Goal: Task Accomplishment & Management: Manage account settings

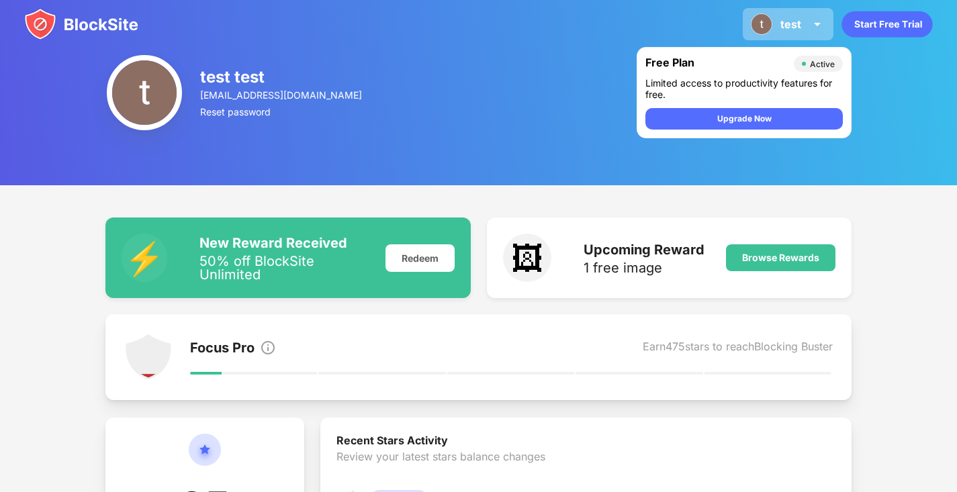
click at [803, 35] on div "test test test View Account Insights Premium Rewards Settings Support Log Out" at bounding box center [787, 24] width 91 height 32
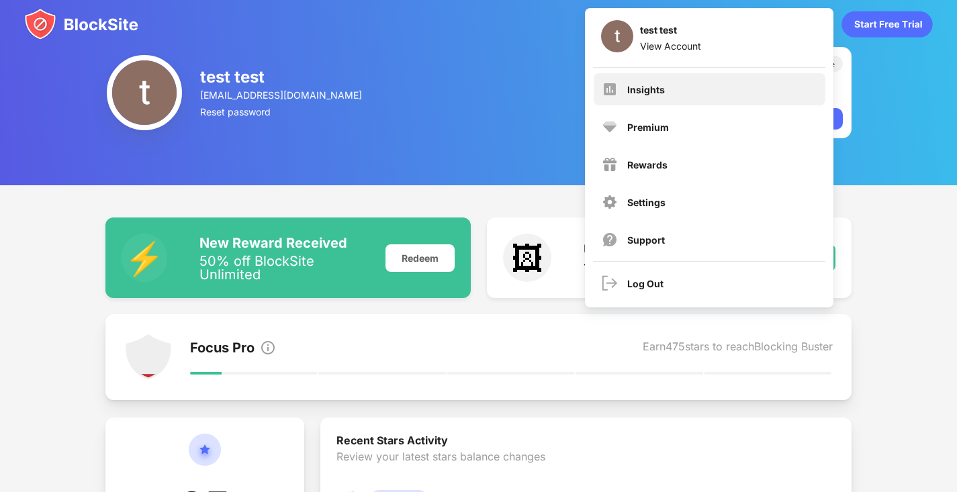
click at [659, 92] on div "Insights" at bounding box center [646, 89] width 38 height 11
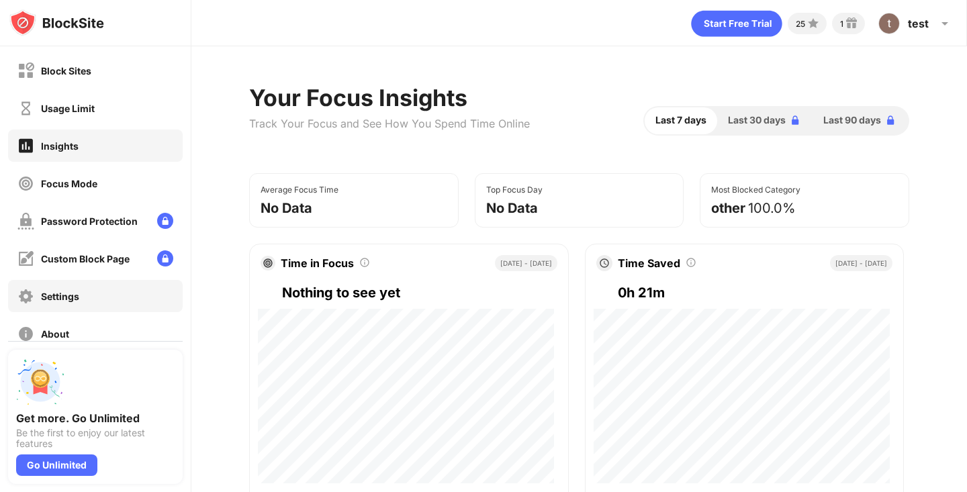
click at [97, 289] on div "Settings" at bounding box center [95, 296] width 175 height 32
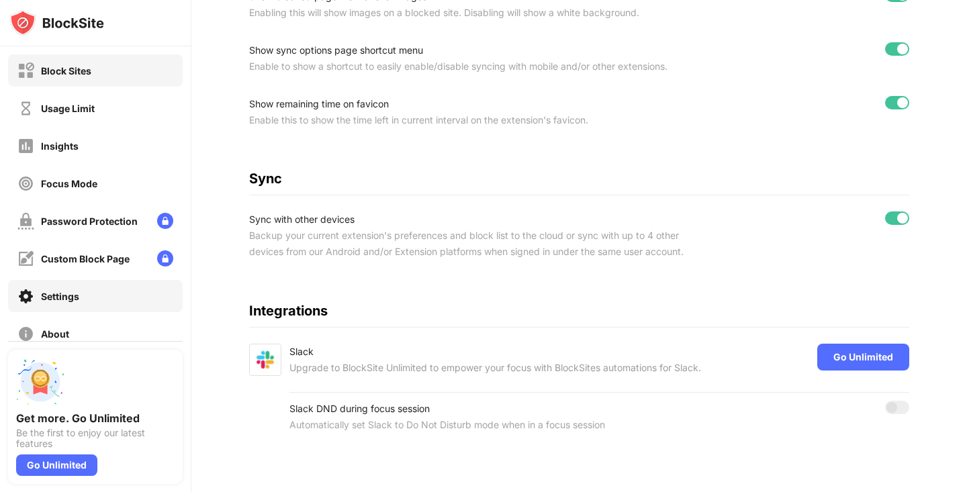
click at [83, 68] on div "Block Sites" at bounding box center [66, 70] width 50 height 11
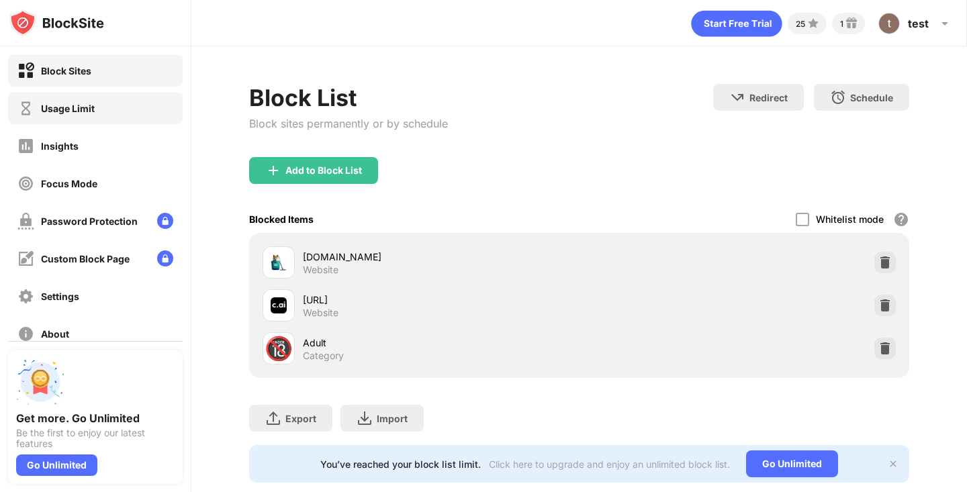
click at [89, 112] on div "Usage Limit" at bounding box center [68, 108] width 54 height 11
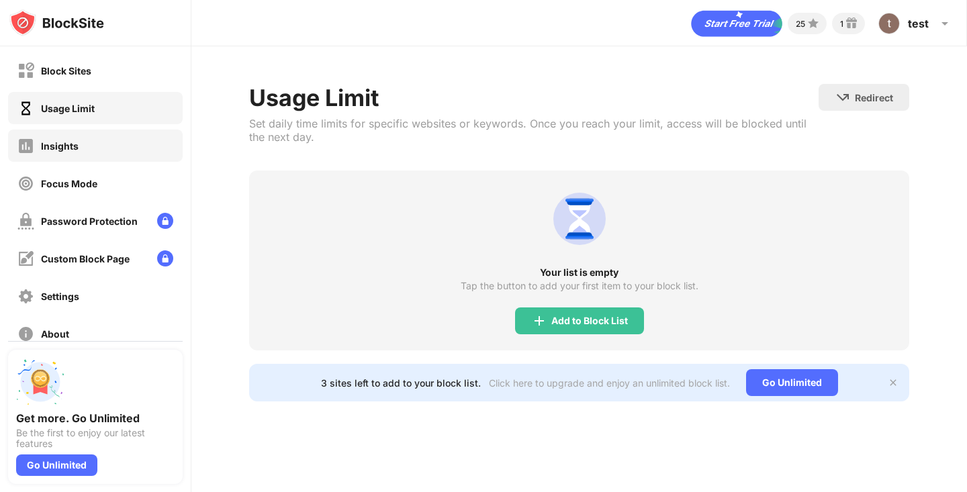
click at [96, 144] on div "Insights" at bounding box center [95, 146] width 175 height 32
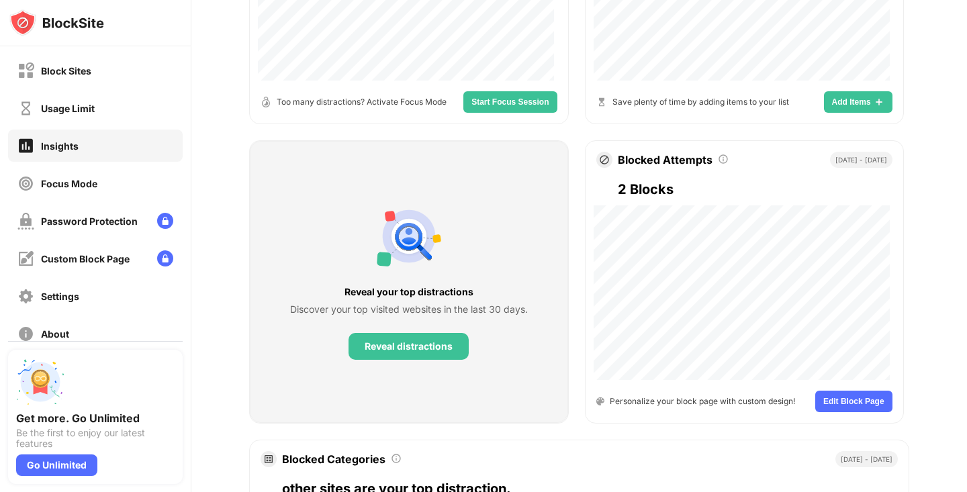
scroll to position [671, 0]
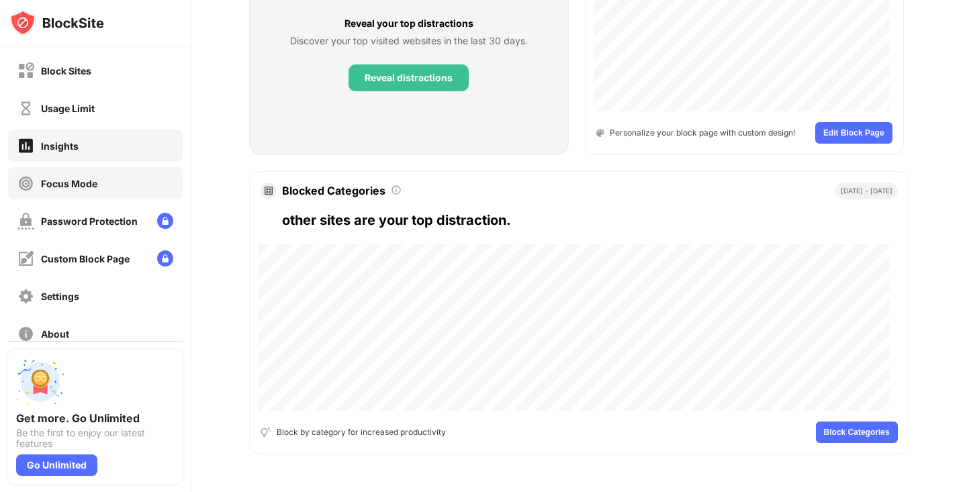
click at [46, 179] on div "Focus Mode" at bounding box center [69, 183] width 56 height 11
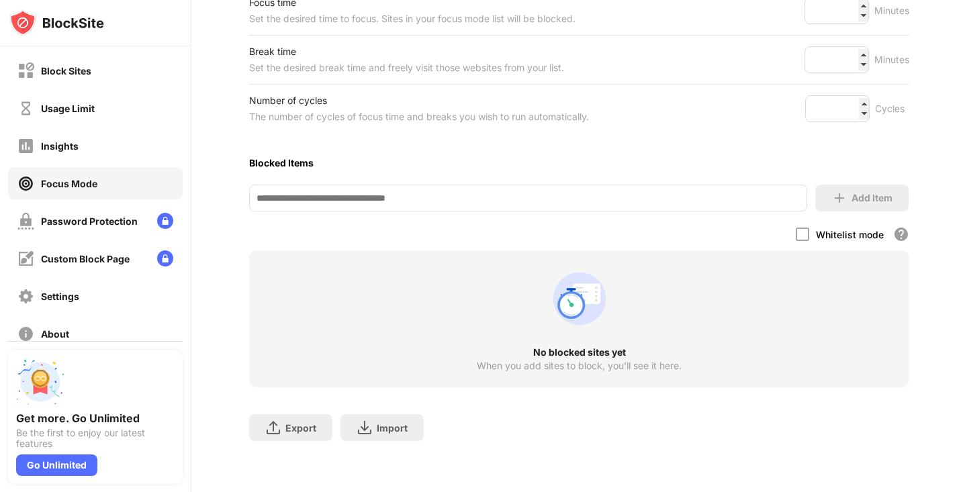
scroll to position [121, 0]
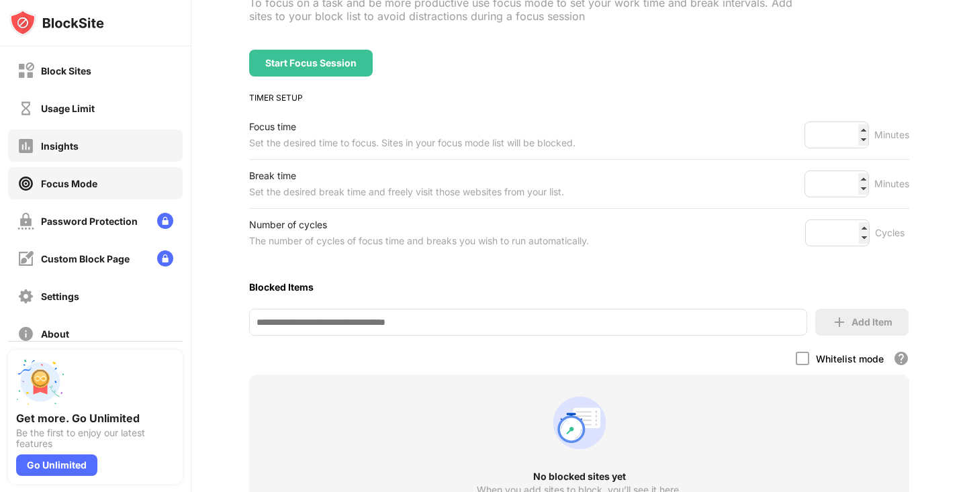
click at [95, 142] on div "Insights" at bounding box center [95, 146] width 175 height 32
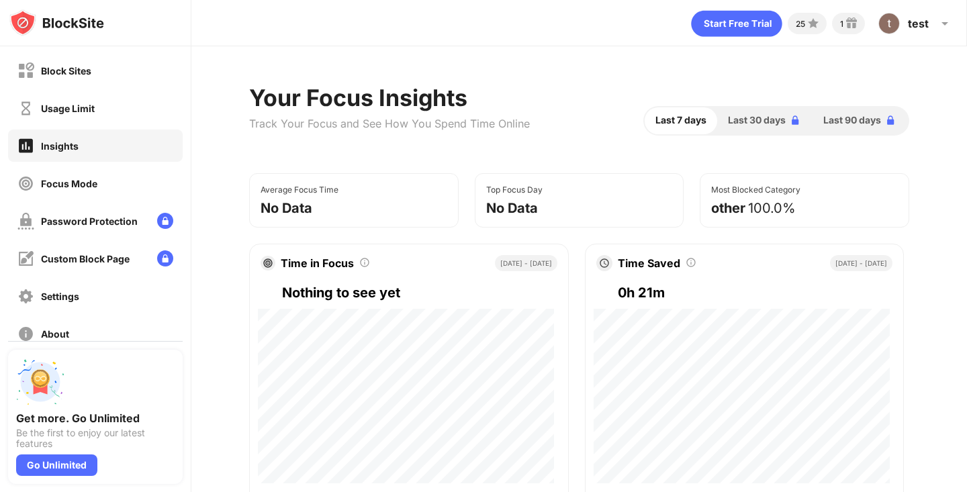
click at [103, 124] on div "Block Sites Usage Limit Insights Focus Mode Password Protection Custom Block Pa…" at bounding box center [95, 201] width 191 height 311
click at [111, 109] on div "Usage Limit" at bounding box center [95, 108] width 175 height 32
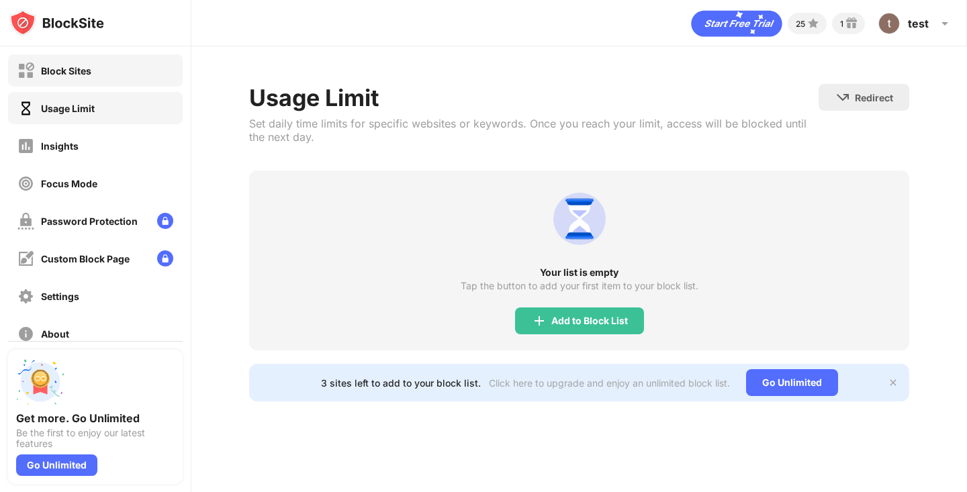
click at [114, 77] on div "Block Sites" at bounding box center [95, 70] width 175 height 32
